Goal: Information Seeking & Learning: Learn about a topic

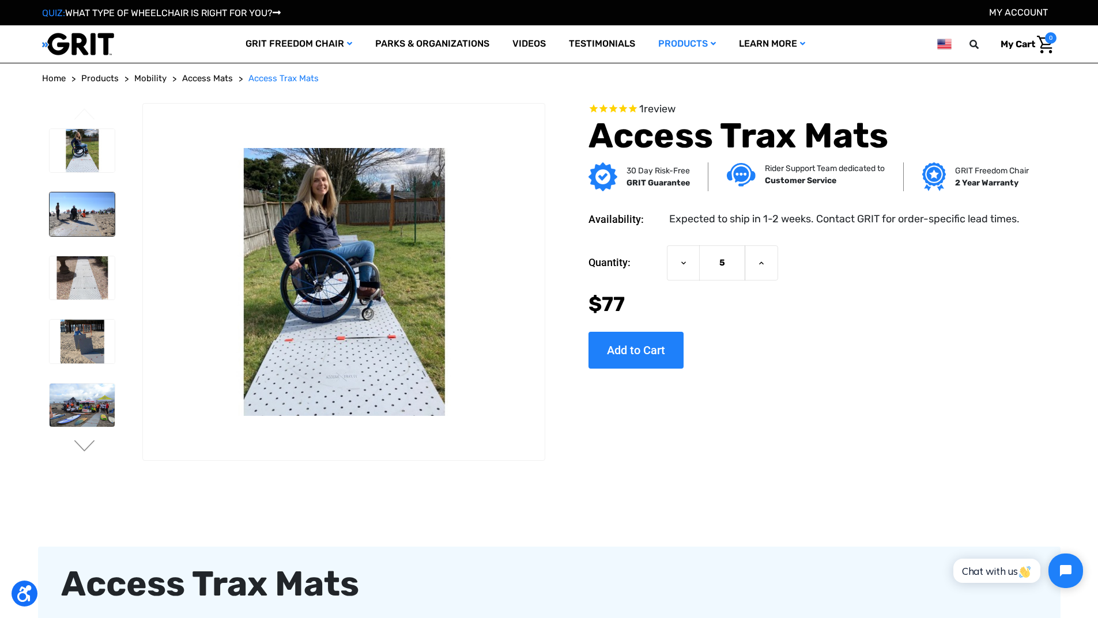
click at [101, 215] on img at bounding box center [82, 214] width 65 height 44
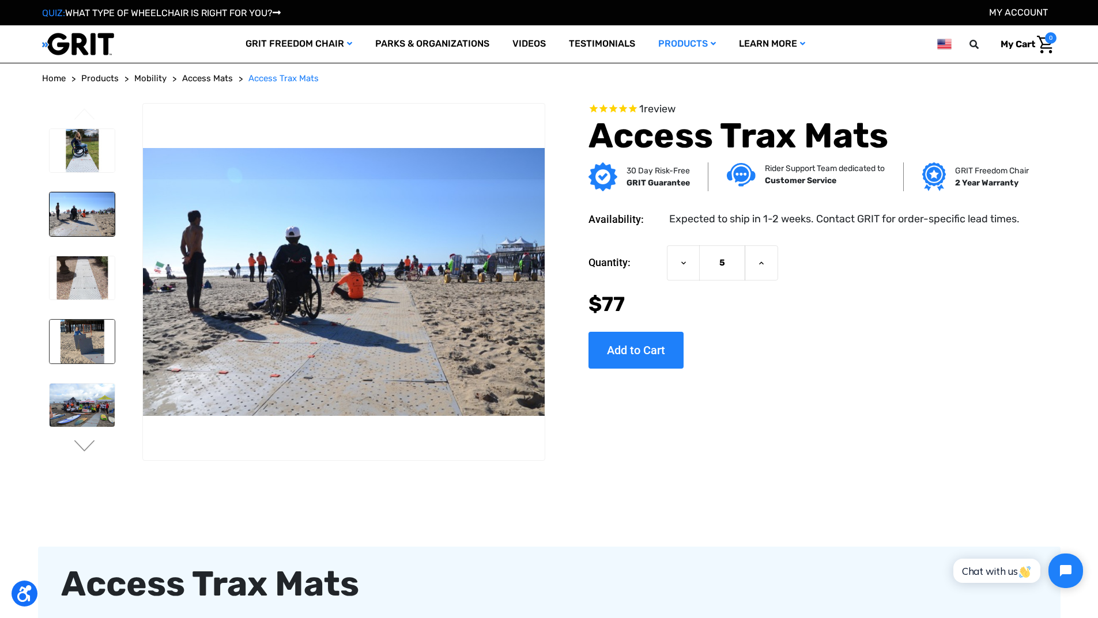
click at [75, 342] on img at bounding box center [82, 342] width 65 height 44
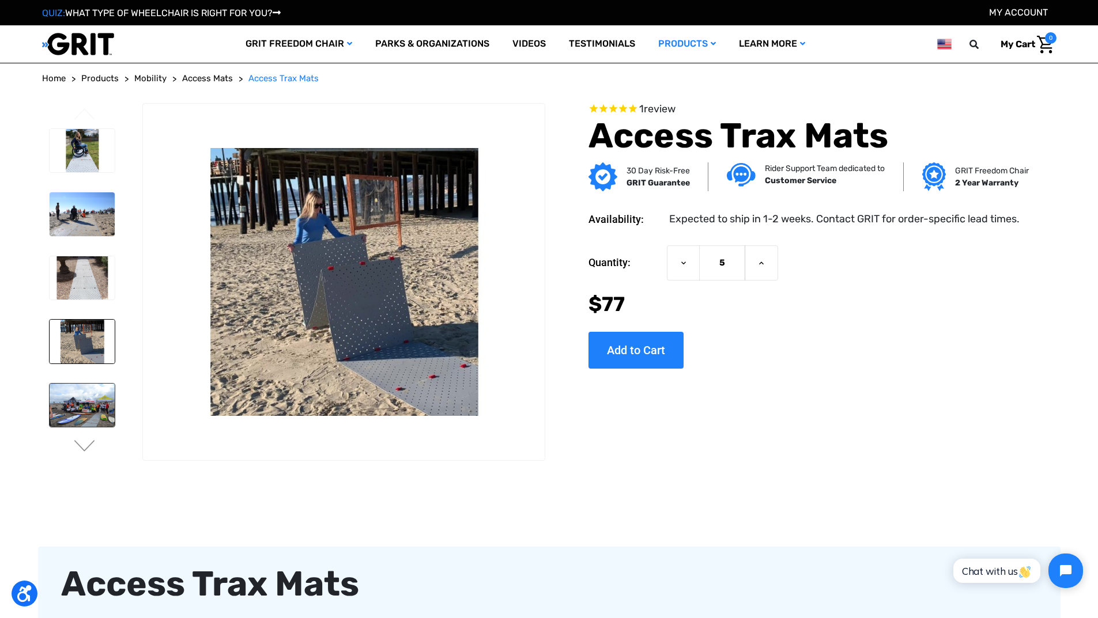
click at [65, 408] on img at bounding box center [82, 406] width 65 height 44
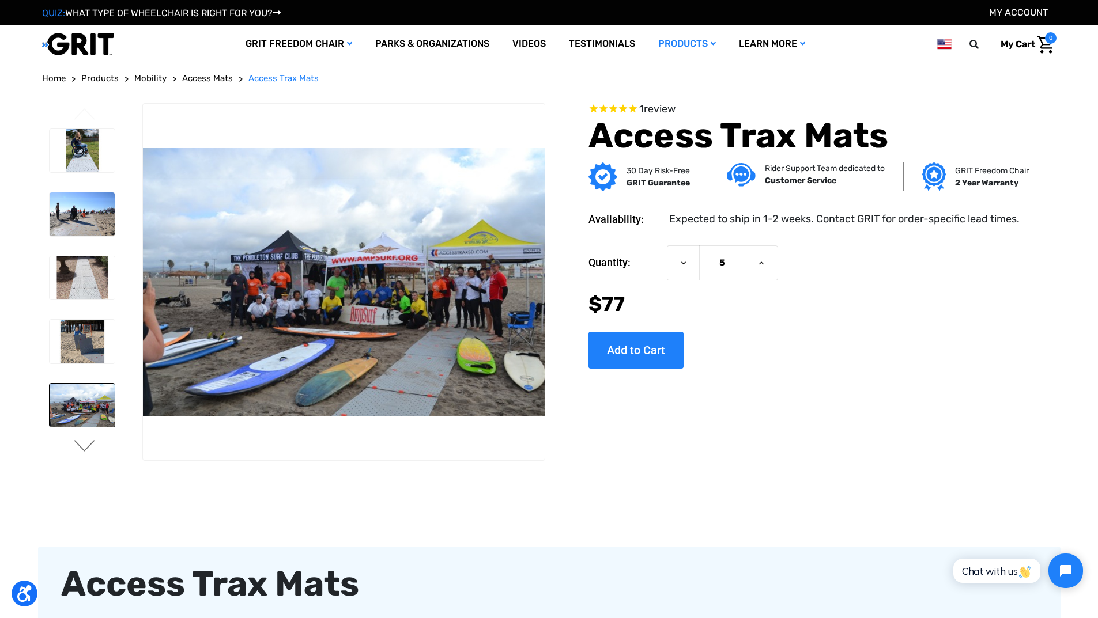
click at [84, 449] on button "Next" at bounding box center [85, 447] width 24 height 14
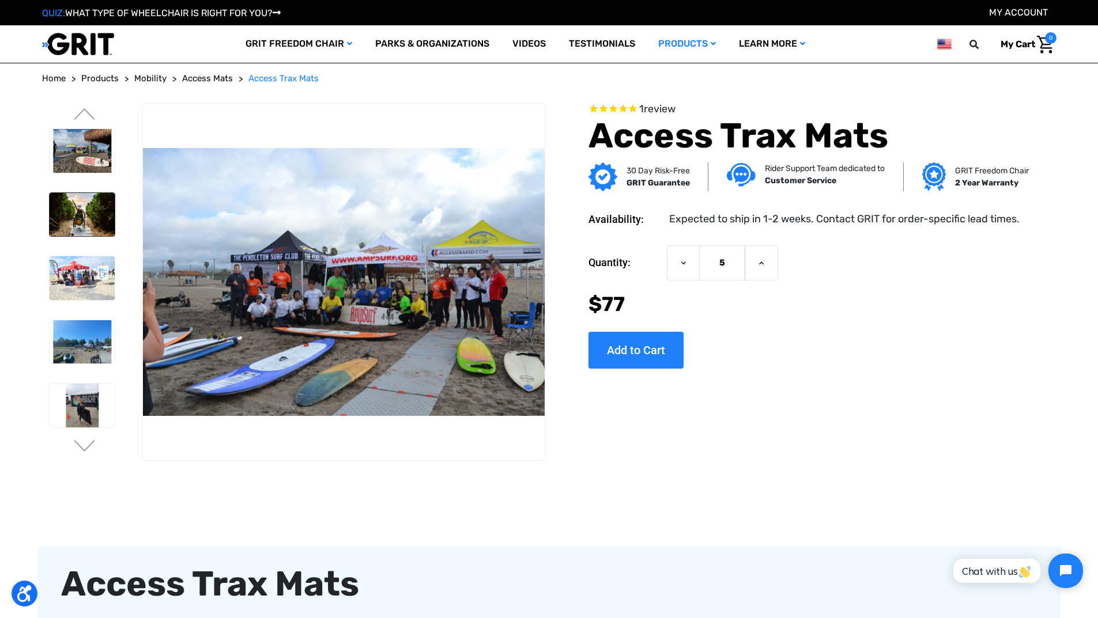
click at [85, 203] on img at bounding box center [82, 215] width 65 height 44
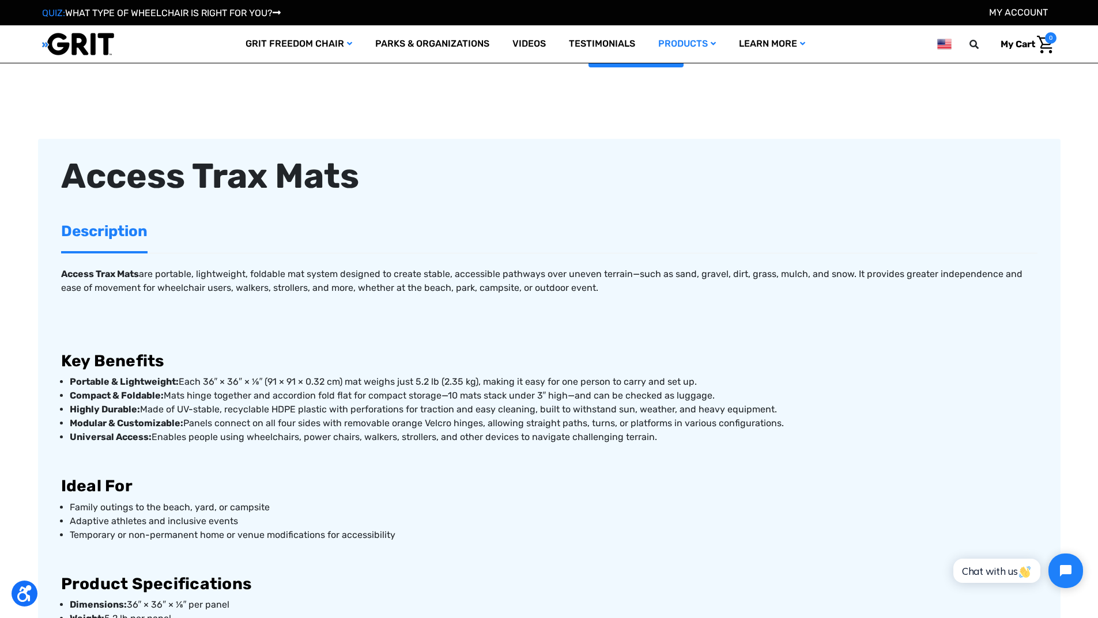
scroll to position [346, 0]
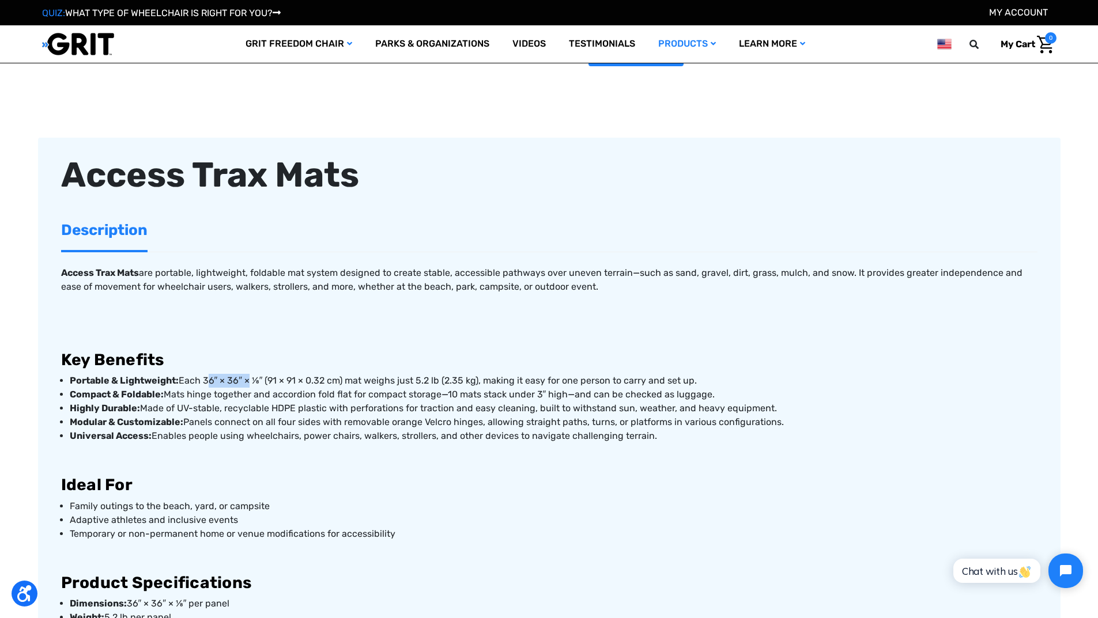
drag, startPoint x: 207, startPoint y: 379, endPoint x: 245, endPoint y: 380, distance: 38.1
click at [245, 380] on p "Portable & Lightweight: Each 36″ × 36″ × ⅛″ (91 × 91 × 0.32 cm) mat weighs just…" at bounding box center [553, 381] width 967 height 14
drag, startPoint x: 455, startPoint y: 399, endPoint x: 563, endPoint y: 398, distance: 108.3
click at [563, 398] on p "Compact & Foldable: Mats hinge together and accordion fold flat for compact sto…" at bounding box center [553, 395] width 967 height 14
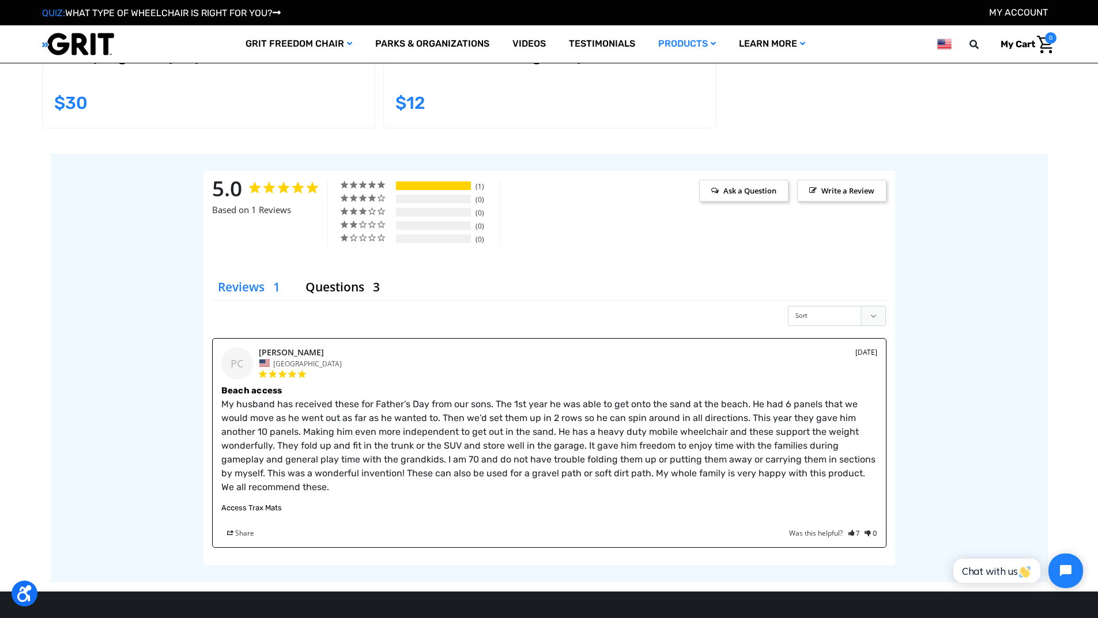
scroll to position [1959, 0]
